Goal: Entertainment & Leisure: Browse casually

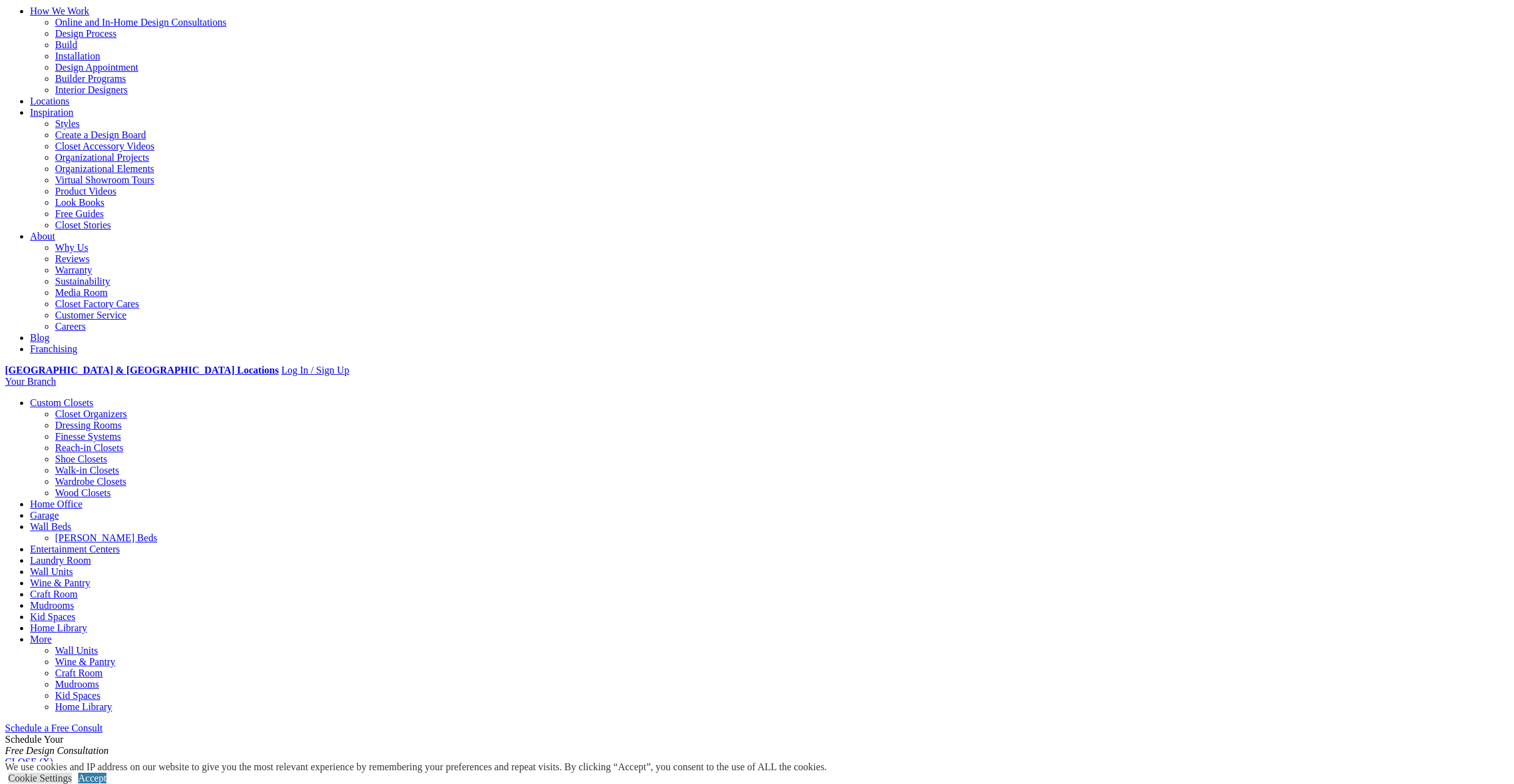
scroll to position [118, 0]
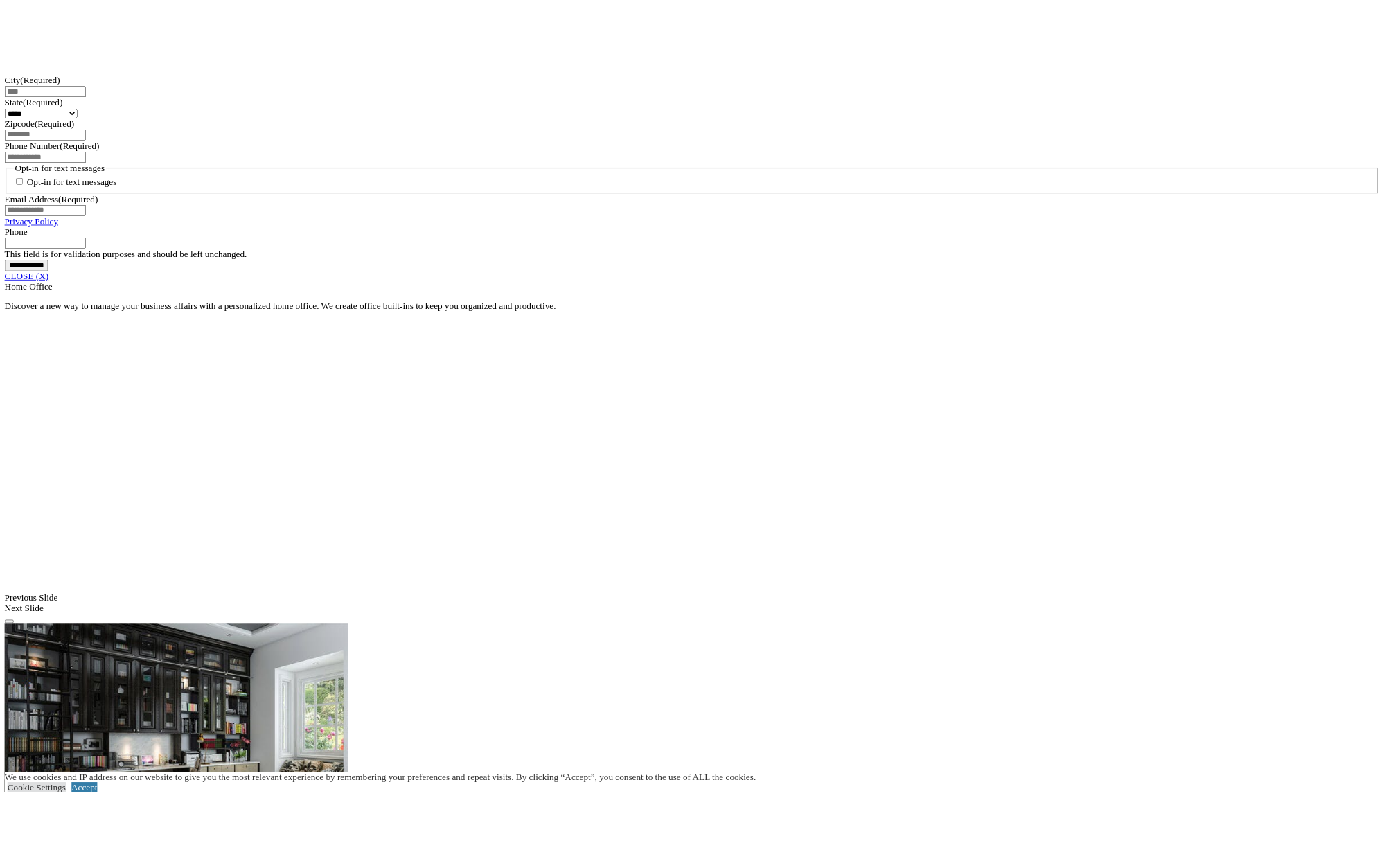
scroll to position [1044, 0]
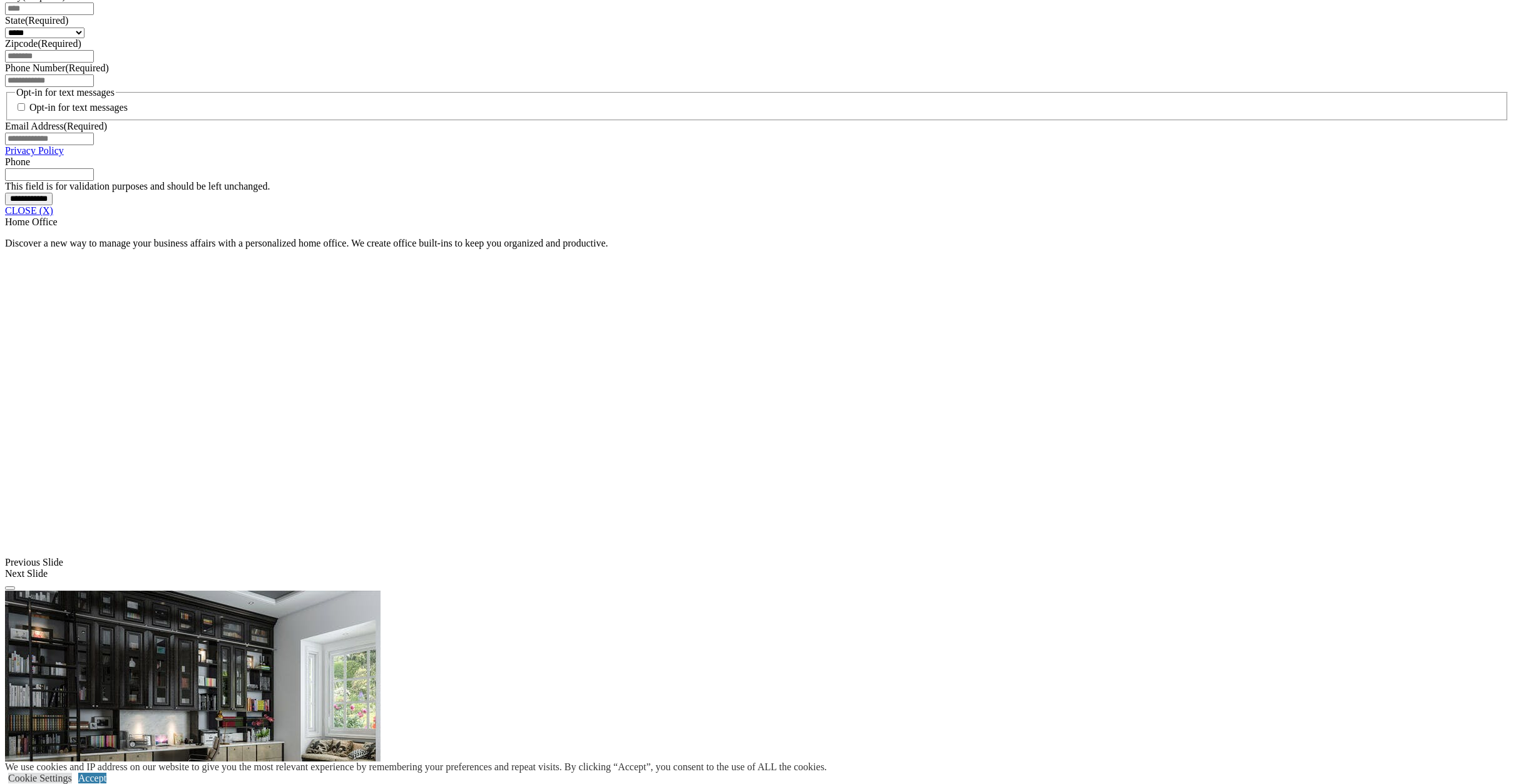
click at [53, 216] on link "CLOSE (X)" at bounding box center [29, 210] width 48 height 11
